Goal: Navigation & Orientation: Find specific page/section

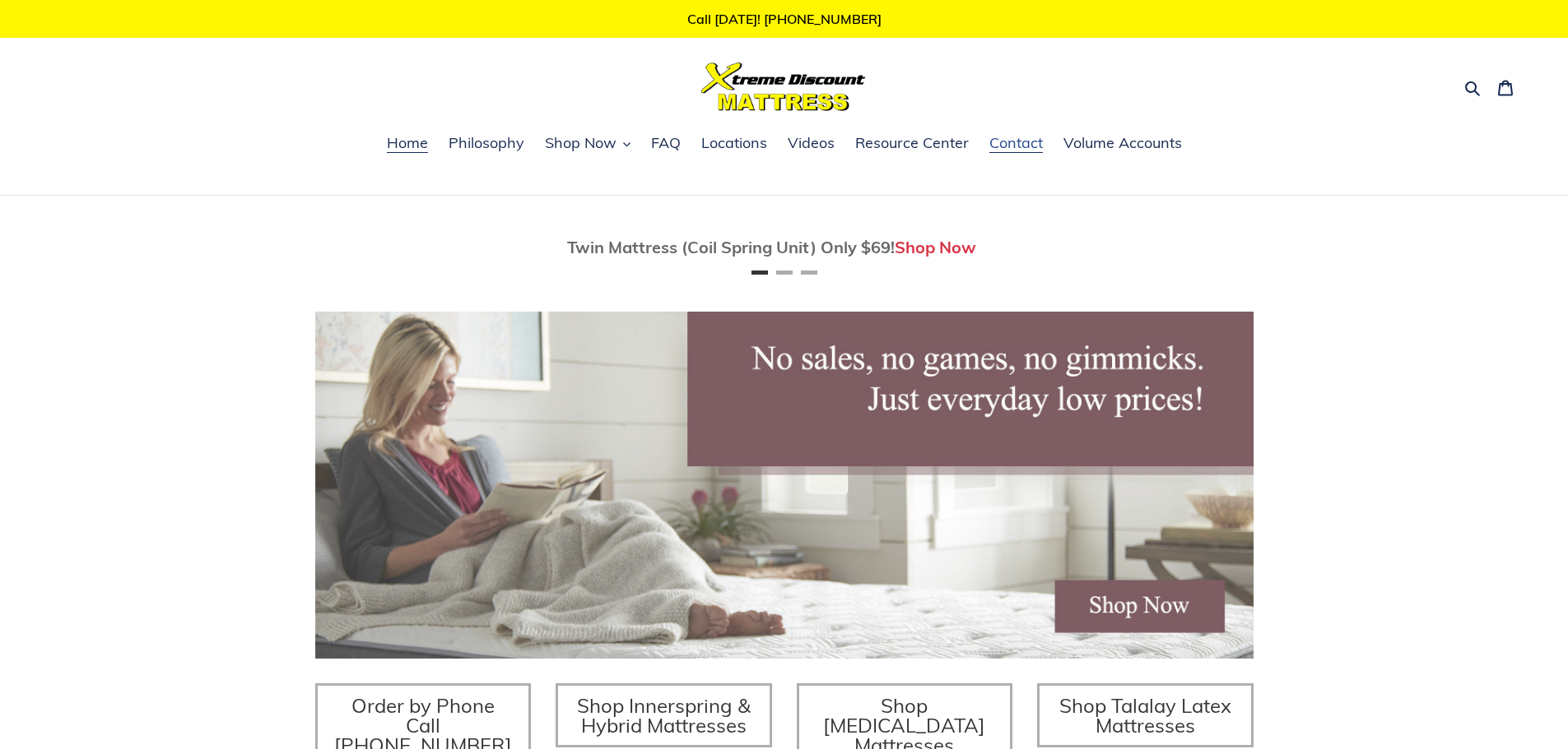
click at [996, 144] on span "Contact" at bounding box center [1015, 143] width 53 height 20
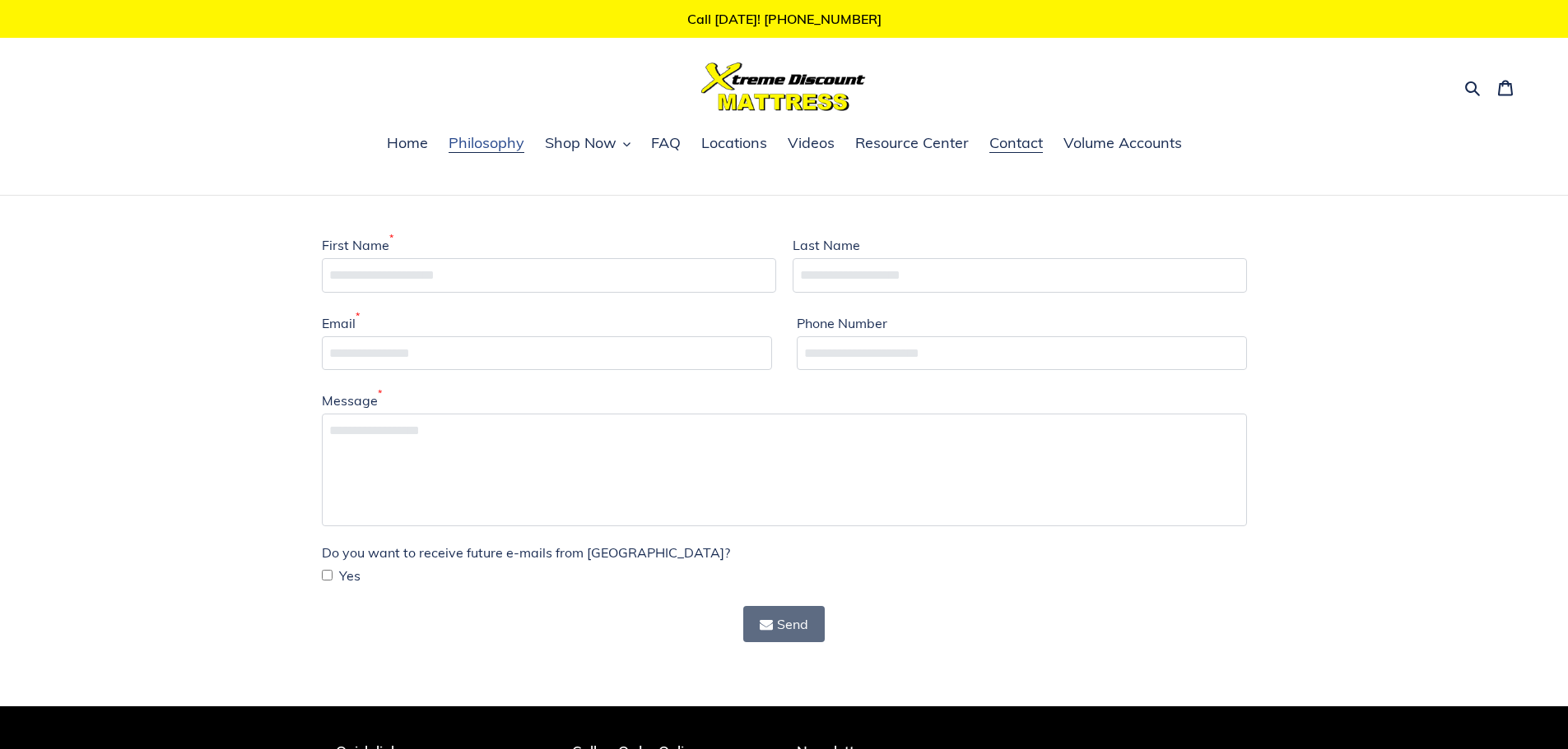
click at [492, 132] on link "Philosophy" at bounding box center [486, 144] width 93 height 25
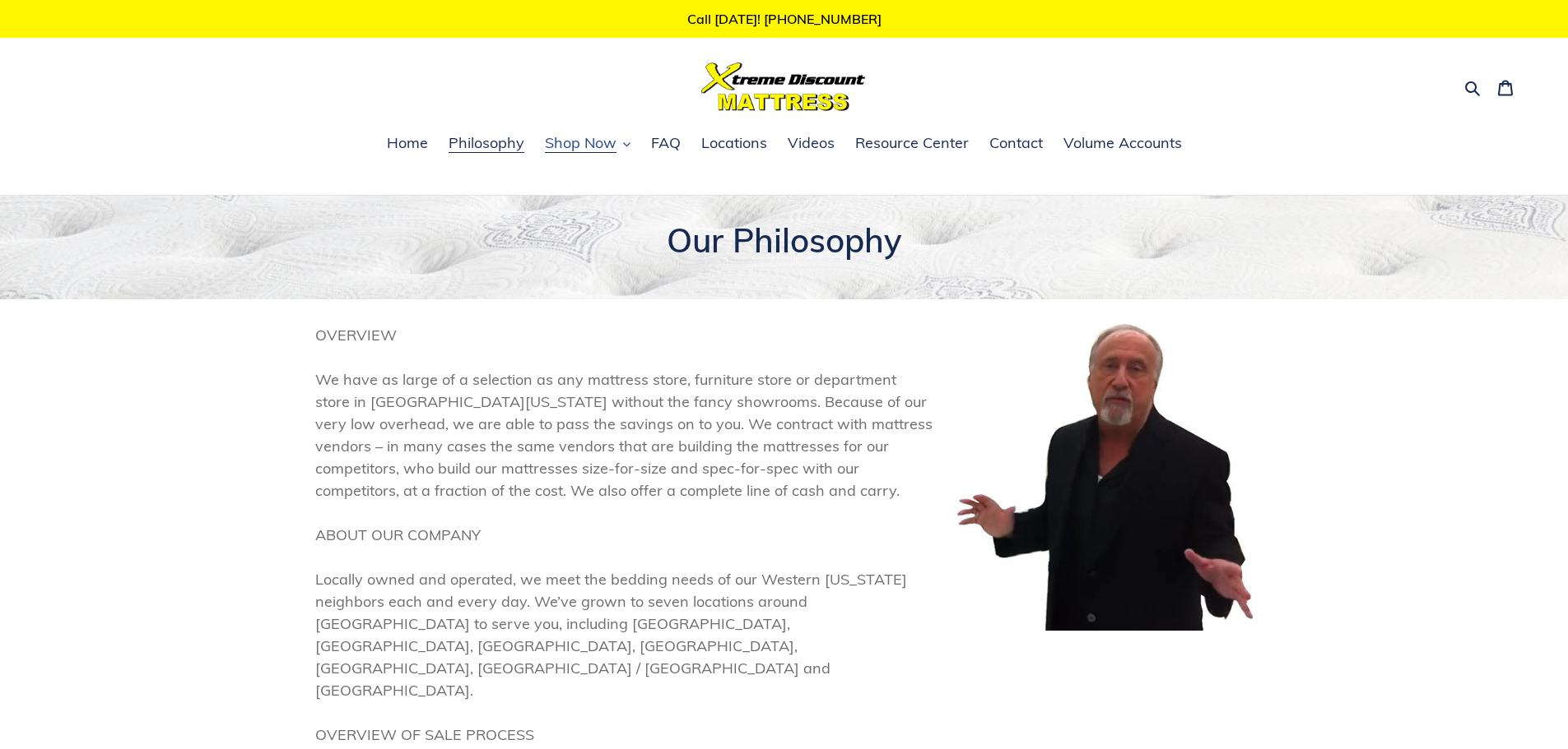
click at [574, 147] on span "Shop Now" at bounding box center [580, 143] width 72 height 20
click at [908, 137] on span "Resource Center" at bounding box center [911, 143] width 114 height 20
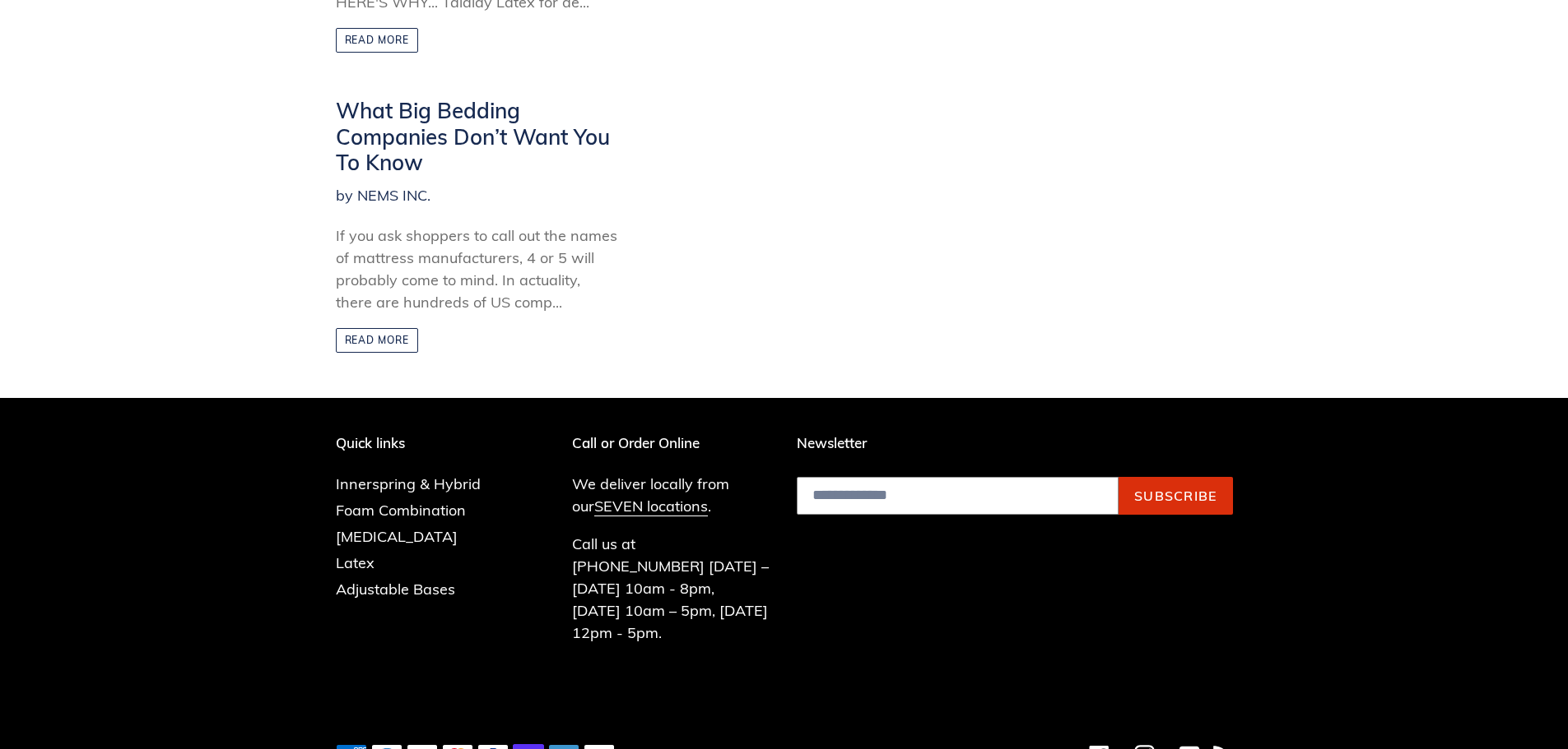
scroll to position [822, 0]
